Goal: Task Accomplishment & Management: Manage account settings

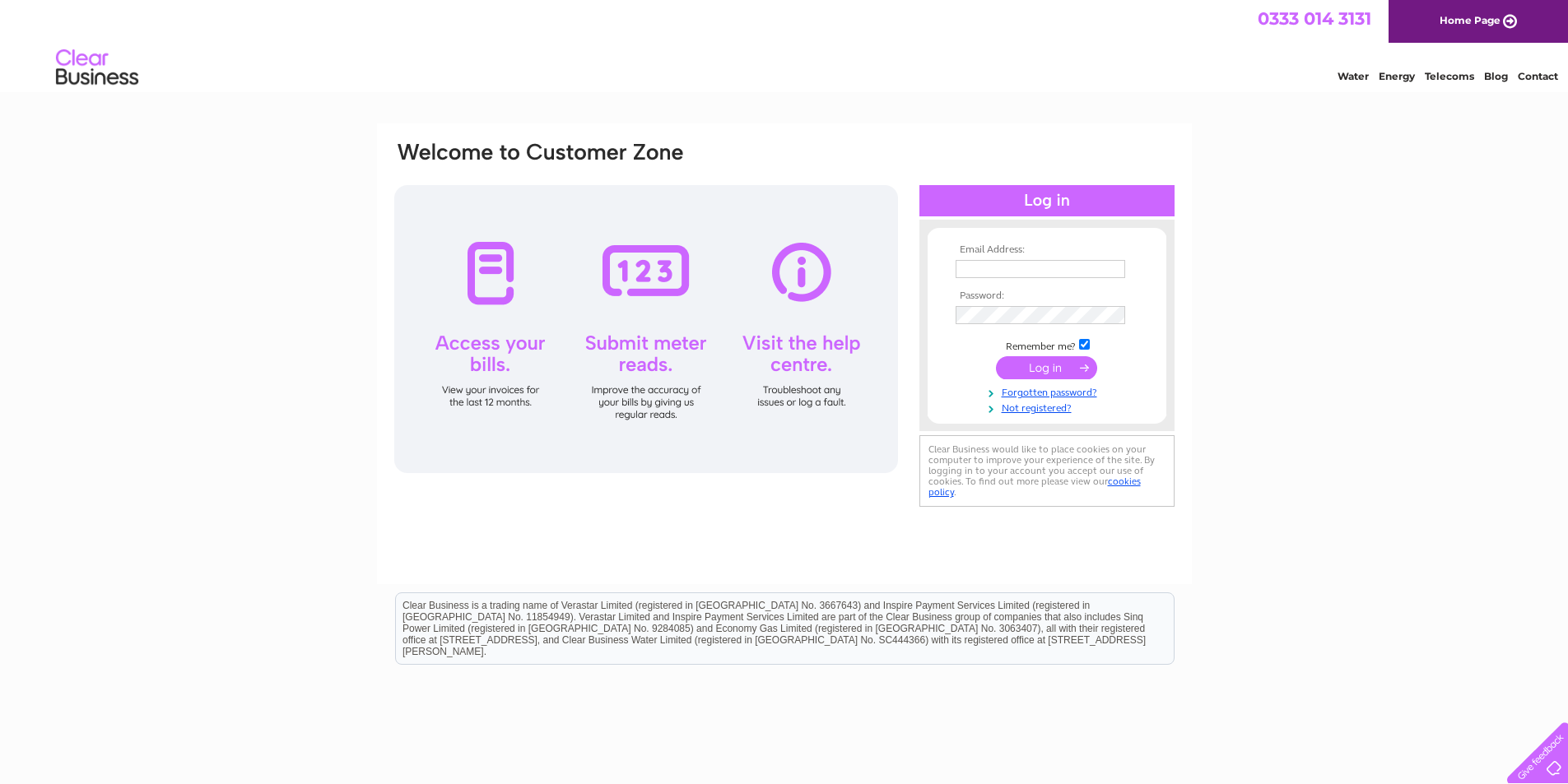
type input "lynette@lincolngreenbrewing.co.uk"
click at [1027, 371] on input "submit" at bounding box center [1046, 368] width 101 height 23
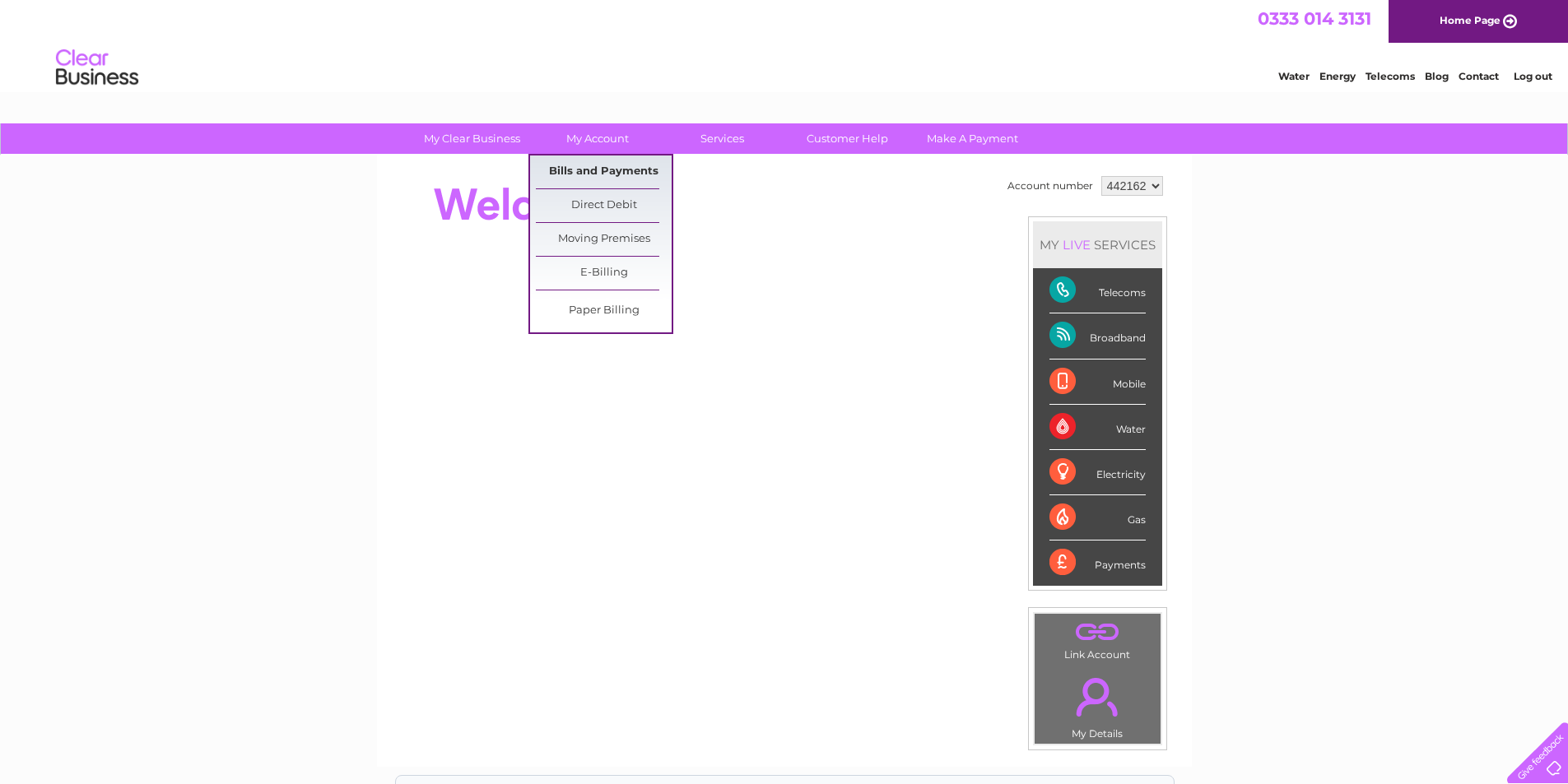
click at [606, 174] on link "Bills and Payments" at bounding box center [604, 172] width 136 height 33
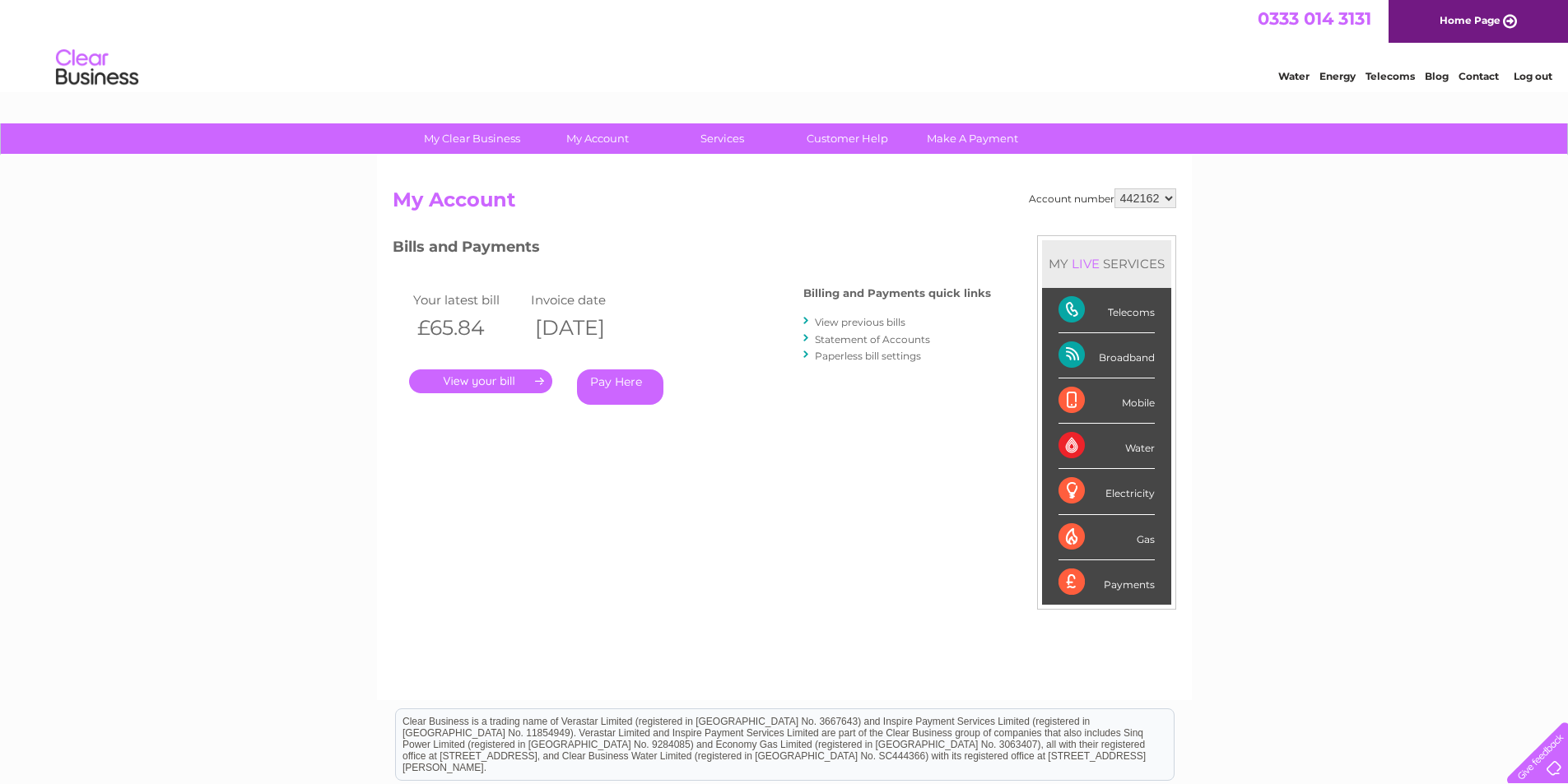
click at [480, 380] on link "." at bounding box center [481, 381] width 143 height 24
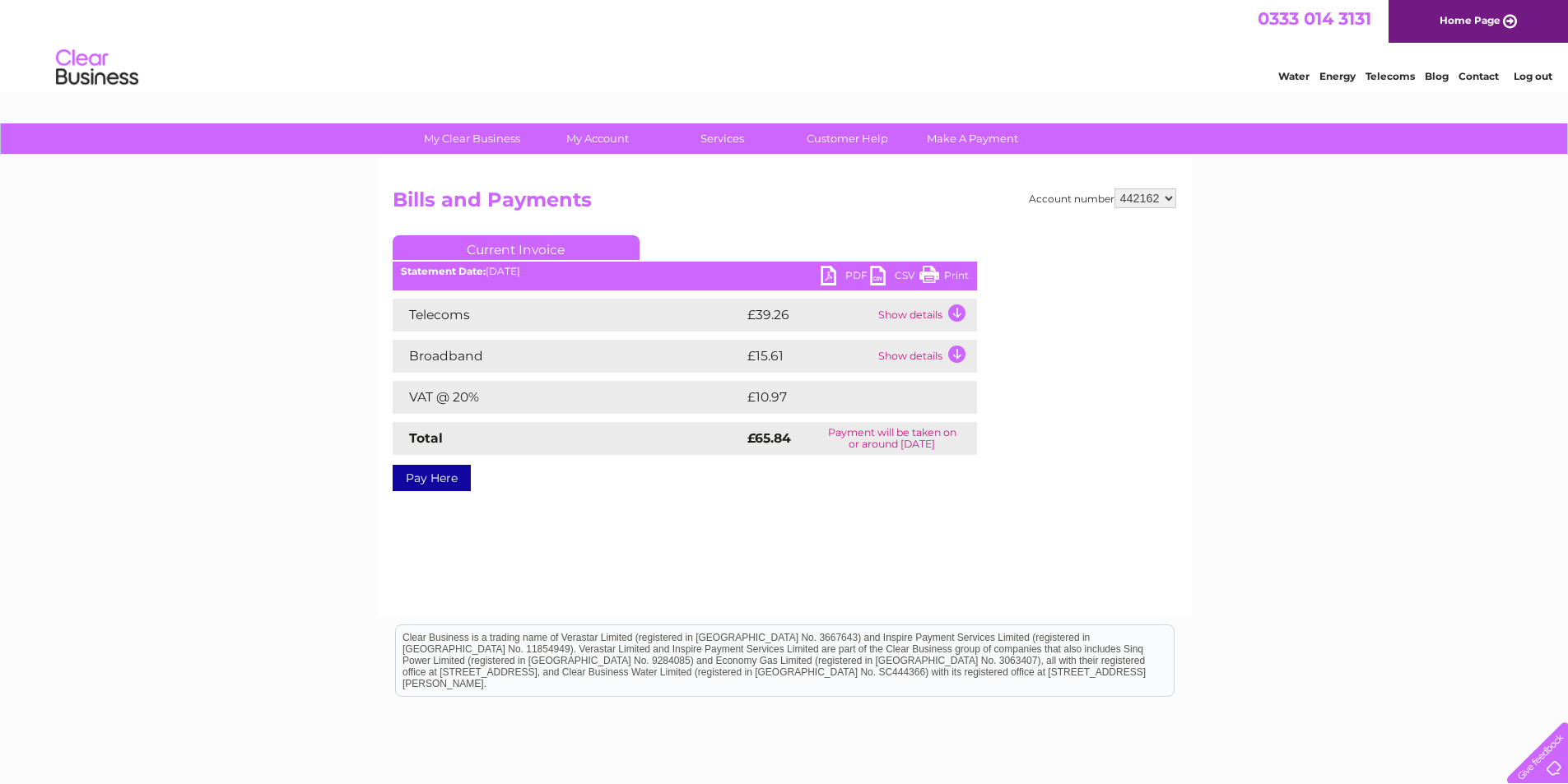
click at [829, 272] on link "PDF" at bounding box center [845, 277] width 49 height 24
